Goal: Navigation & Orientation: Find specific page/section

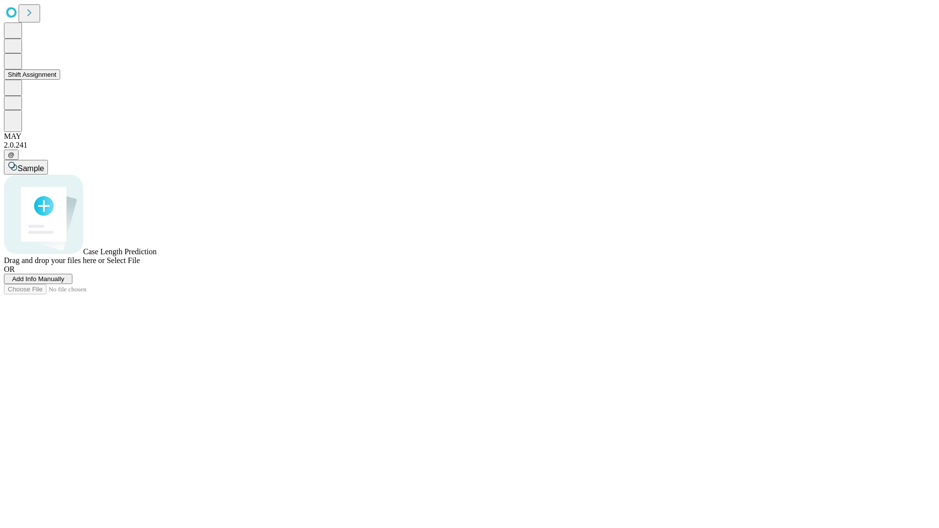
click at [60, 80] on button "Shift Assignment" at bounding box center [32, 74] width 56 height 10
